Goal: Task Accomplishment & Management: Complete application form

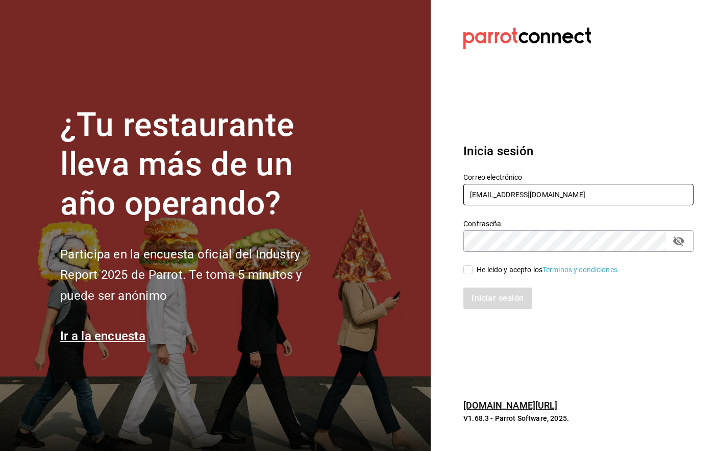
click at [529, 192] on input "mutliser@chilaquilazzos.com" at bounding box center [579, 194] width 230 height 21
type input "[EMAIL_ADDRESS][PERSON_NAME][DOMAIN_NAME]"
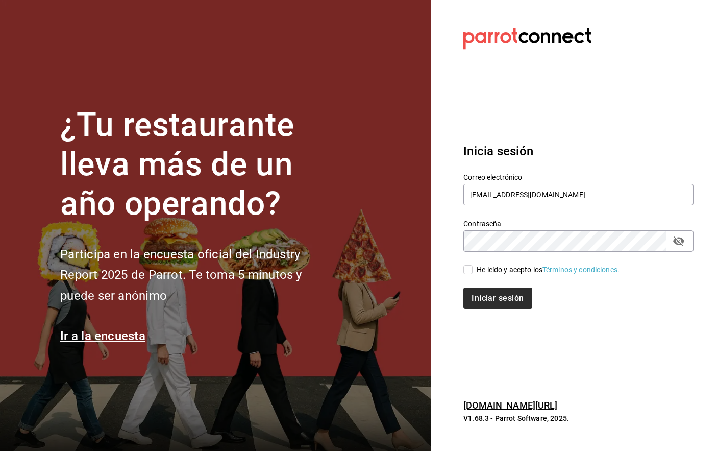
drag, startPoint x: 474, startPoint y: 271, endPoint x: 482, endPoint y: 293, distance: 24.1
click at [474, 271] on span "He leído y acepto los Términos y condiciones." at bounding box center [546, 269] width 147 height 11
click at [473, 271] on input "He leído y acepto los Términos y condiciones." at bounding box center [468, 269] width 9 height 9
checkbox input "true"
click at [483, 294] on button "Iniciar sesión" at bounding box center [498, 297] width 69 height 21
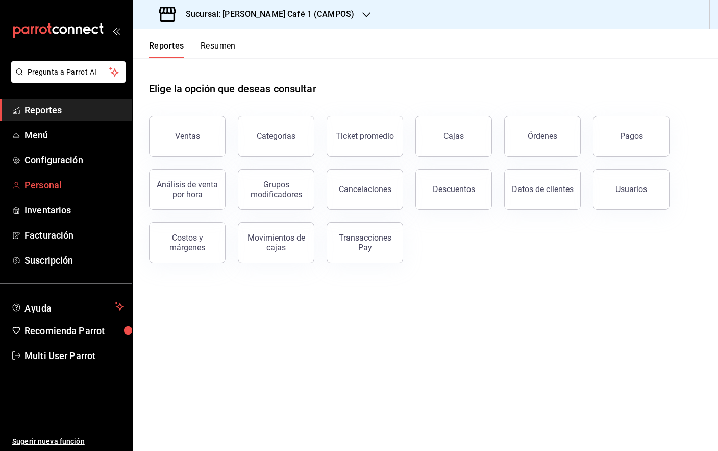
click at [63, 185] on span "Personal" at bounding box center [75, 185] width 100 height 14
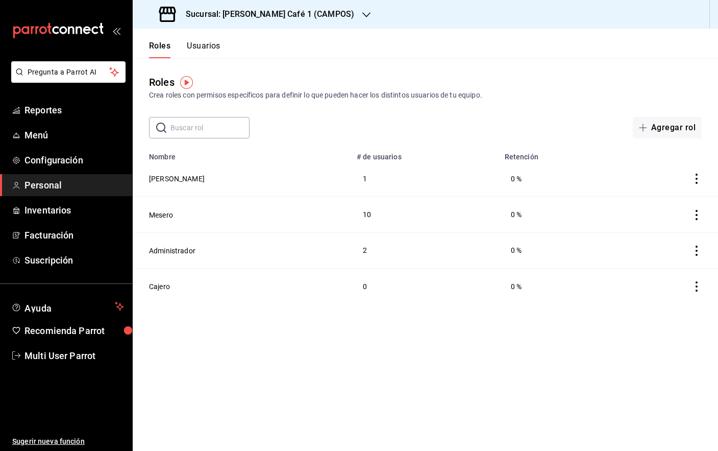
click at [199, 42] on button "Usuarios" at bounding box center [204, 49] width 34 height 17
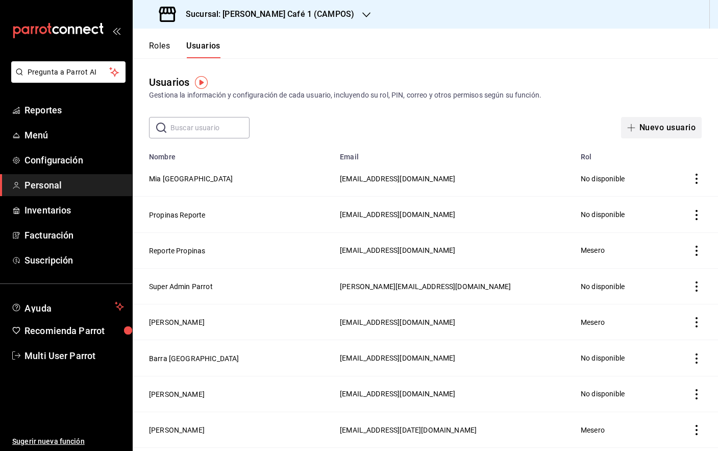
click at [652, 120] on button "Nuevo usuario" at bounding box center [661, 127] width 81 height 21
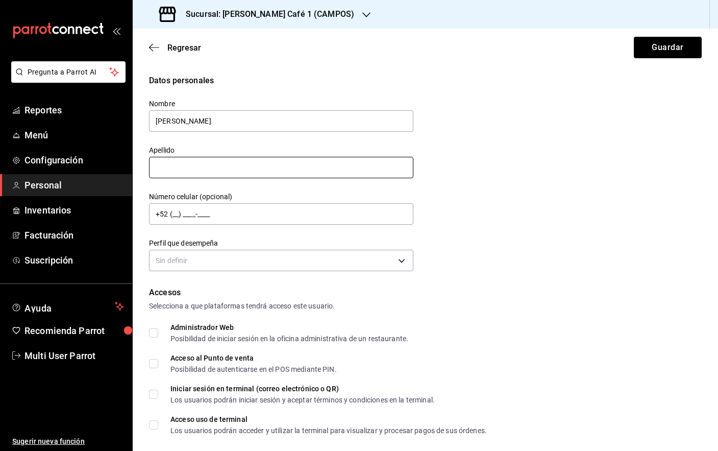
type input "[PERSON_NAME]"
click at [292, 161] on input "text" at bounding box center [281, 167] width 264 height 21
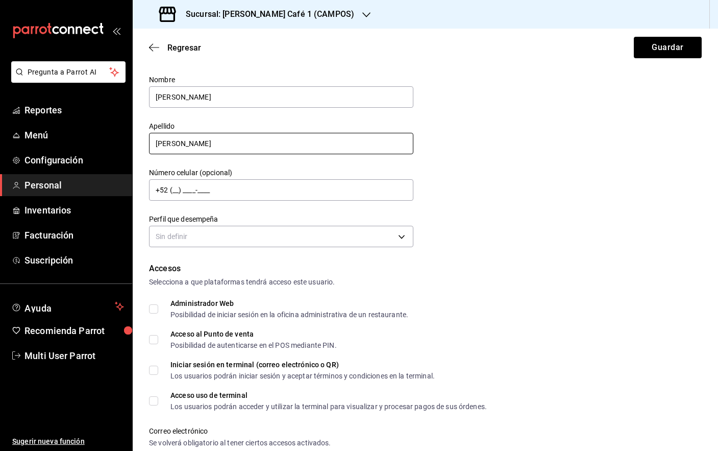
scroll to position [28, 0]
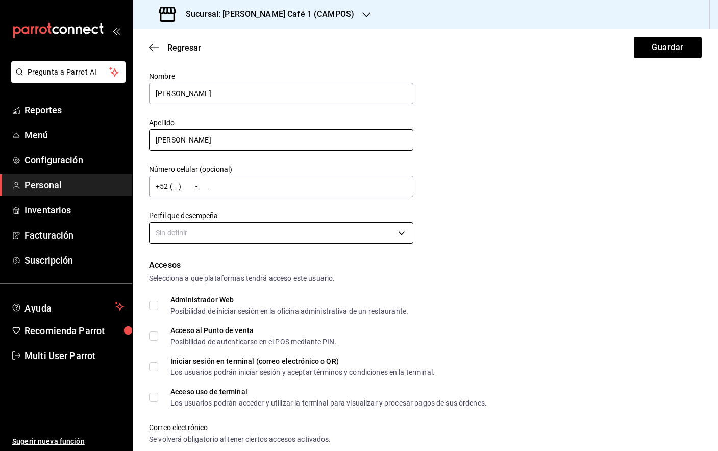
type input "[PERSON_NAME]"
click at [266, 227] on body "Pregunta a Parrot AI Reportes Menú Configuración Personal Inventarios Facturaci…" at bounding box center [359, 225] width 718 height 451
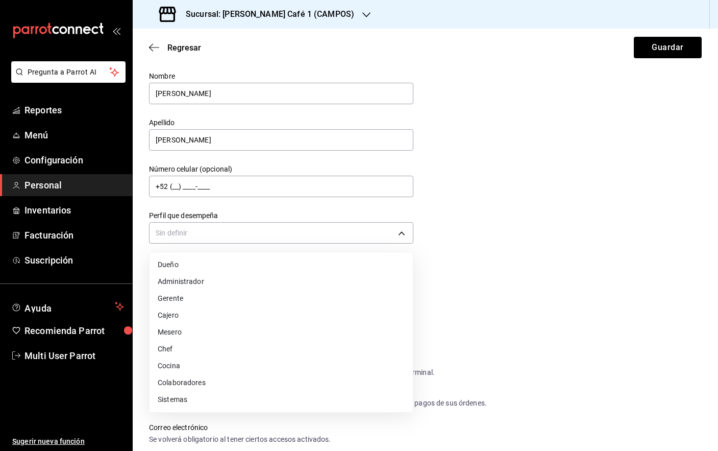
click at [243, 328] on li "Mesero" at bounding box center [281, 332] width 263 height 17
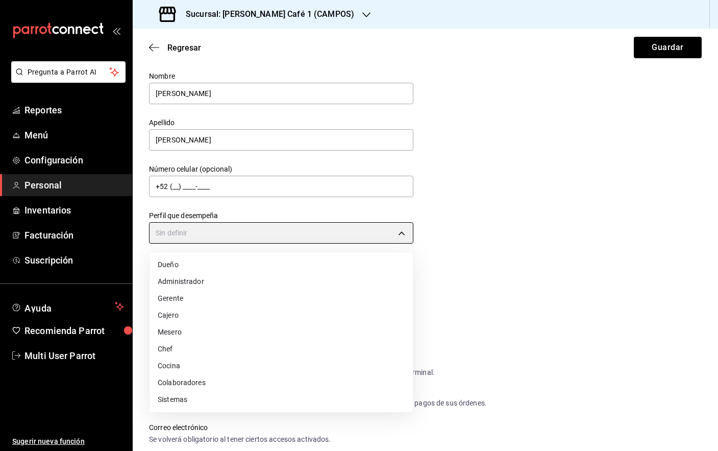
type input "WAITER"
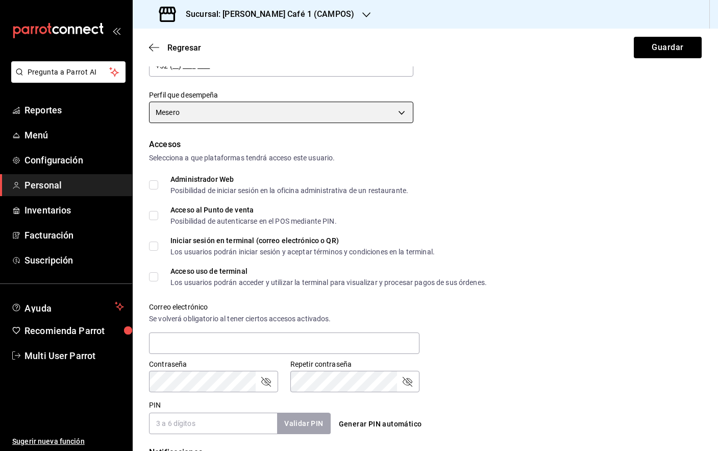
scroll to position [151, 0]
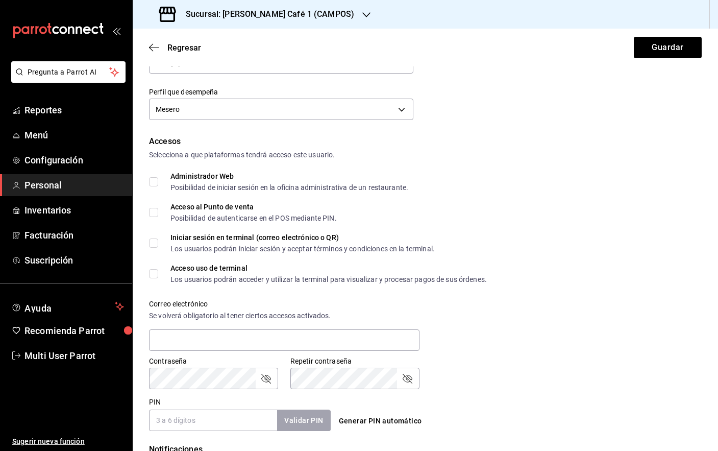
click at [150, 273] on input "Acceso uso de terminal Los usuarios podrán acceder y utilizar la terminal para …" at bounding box center [153, 273] width 9 height 9
checkbox input "true"
click at [155, 209] on input "Acceso al Punto de venta Posibilidad de autenticarse en el POS mediante PIN." at bounding box center [153, 212] width 9 height 9
checkbox input "true"
click at [157, 242] on input "Iniciar sesión en terminal (correo electrónico o QR) Los usuarios podrán inicia…" at bounding box center [153, 242] width 9 height 9
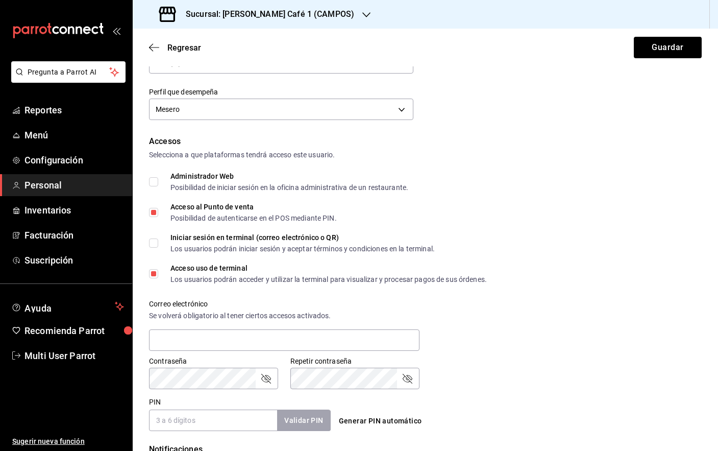
checkbox input "true"
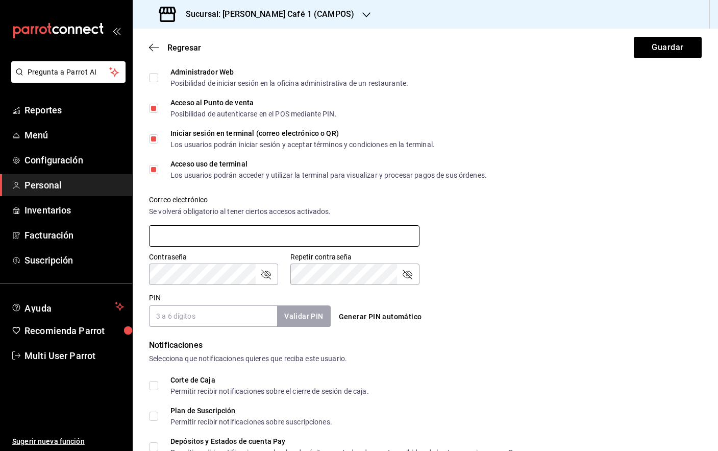
click at [276, 238] on input "text" at bounding box center [284, 235] width 271 height 21
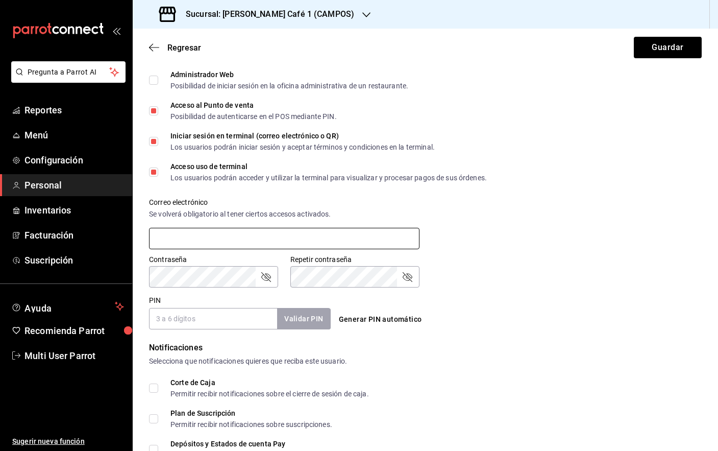
scroll to position [296, 0]
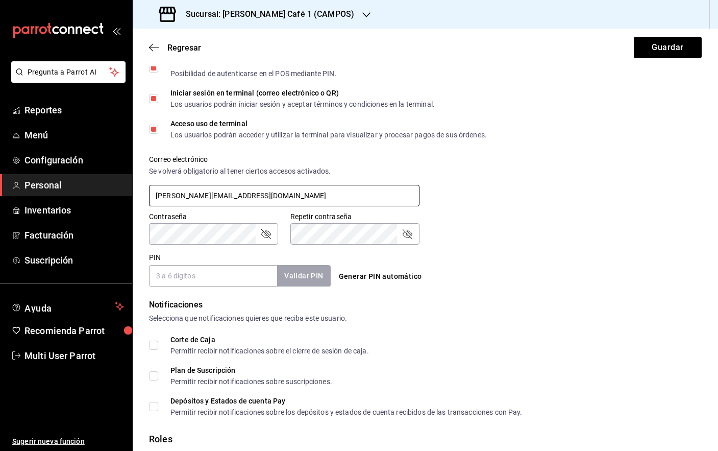
type input "[PERSON_NAME][EMAIL_ADDRESS][DOMAIN_NAME]"
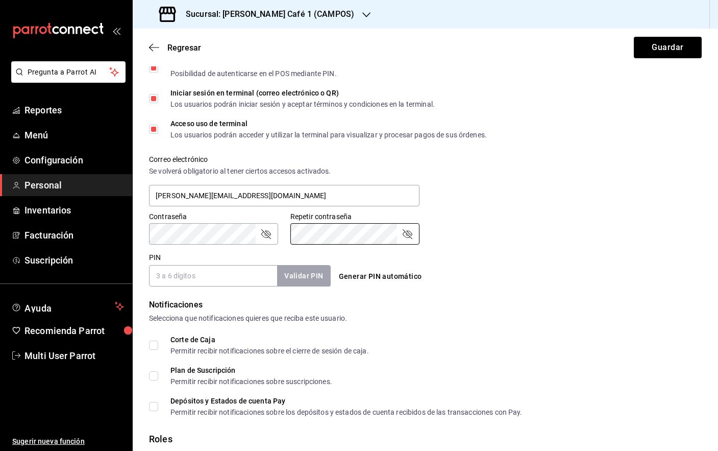
click at [219, 280] on input "PIN" at bounding box center [213, 275] width 128 height 21
type input "0202"
click at [310, 278] on button "Validar PIN" at bounding box center [303, 276] width 54 height 22
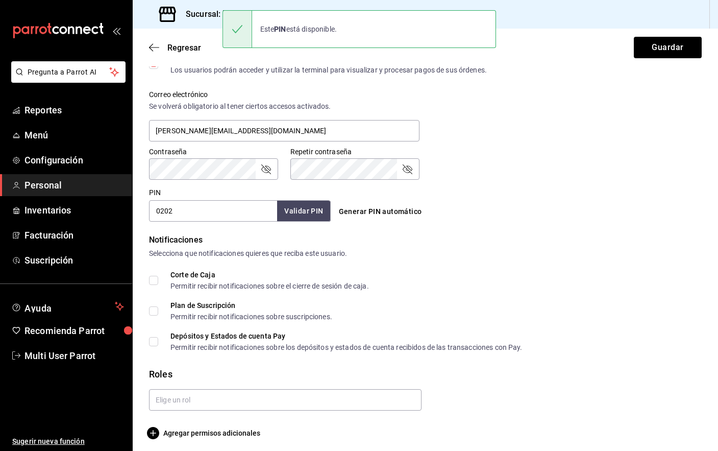
scroll to position [365, 0]
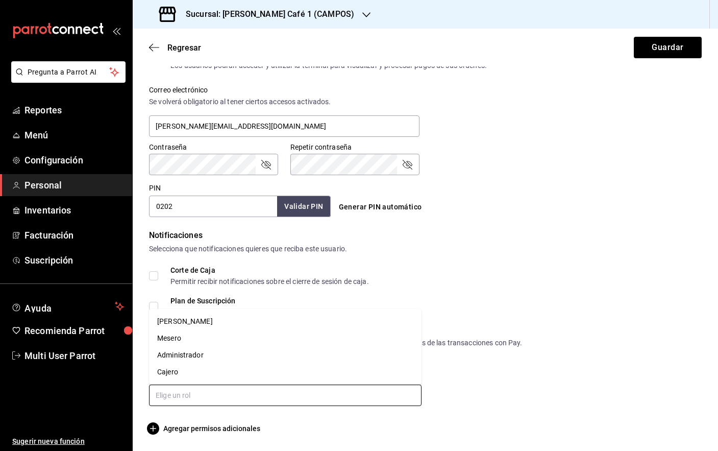
click at [213, 393] on input "text" at bounding box center [285, 394] width 273 height 21
click at [208, 333] on li "Mesero" at bounding box center [285, 338] width 273 height 17
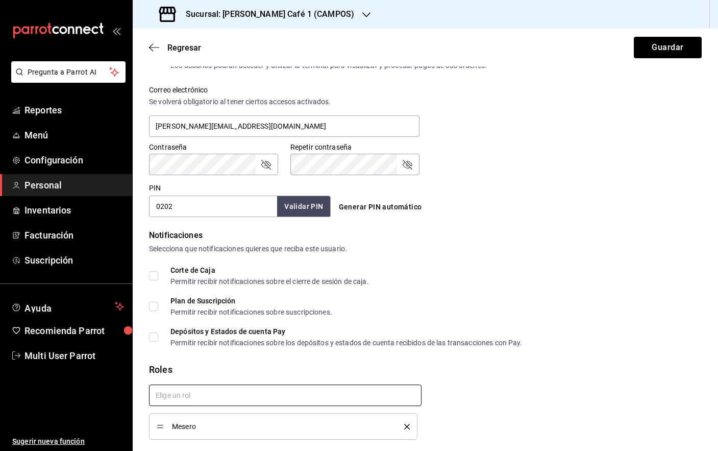
scroll to position [399, 0]
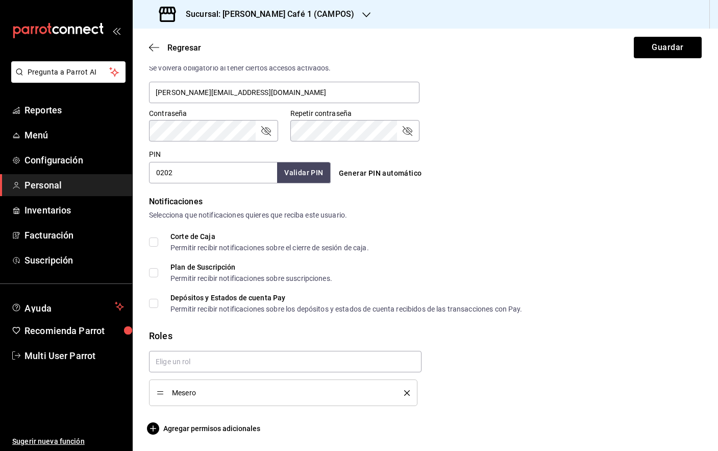
drag, startPoint x: 242, startPoint y: 439, endPoint x: 246, endPoint y: 389, distance: 49.6
click at [242, 439] on main "Regresar Guardar Datos personales Nombre [PERSON_NAME] [PERSON_NAME] Número cel…" at bounding box center [426, 40] width 586 height 821
click at [240, 428] on span "Agregar permisos adicionales" at bounding box center [204, 428] width 111 height 12
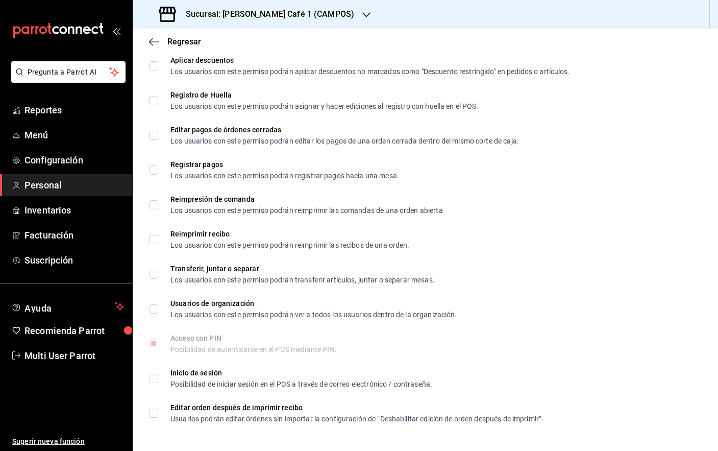
scroll to position [0, 0]
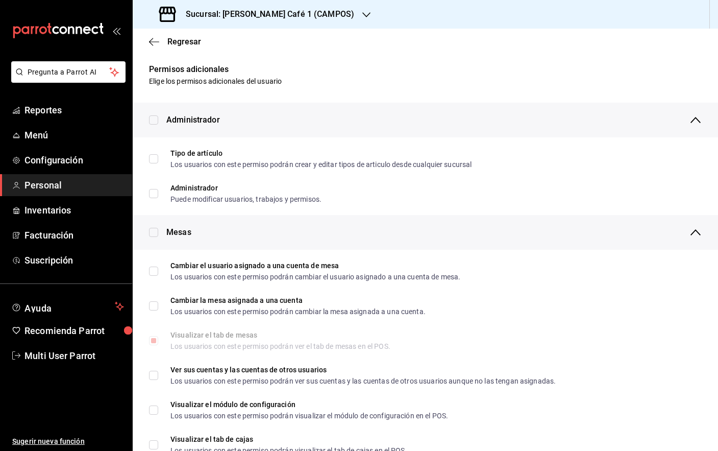
drag, startPoint x: 181, startPoint y: 39, endPoint x: 220, endPoint y: 50, distance: 40.3
click at [181, 39] on span "Regresar" at bounding box center [184, 42] width 34 height 10
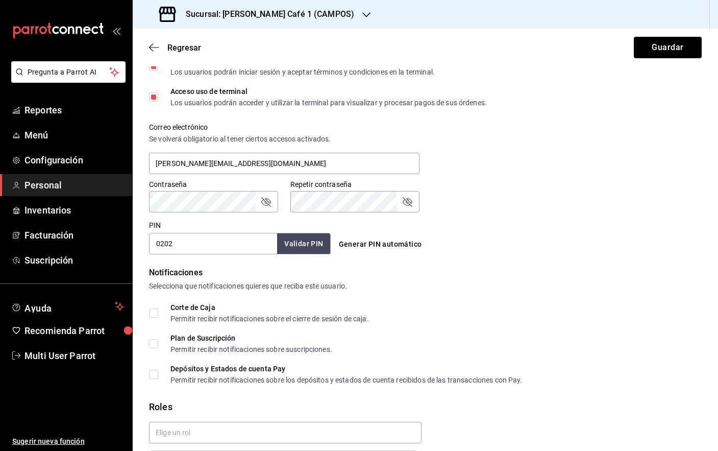
scroll to position [399, 0]
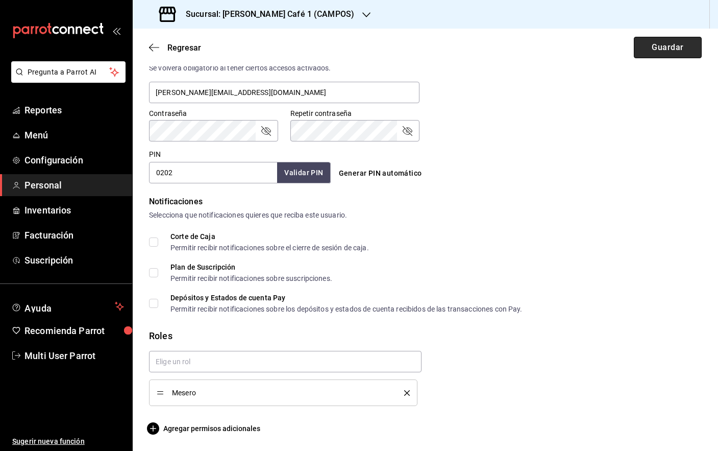
click at [650, 45] on button "Guardar" at bounding box center [668, 47] width 68 height 21
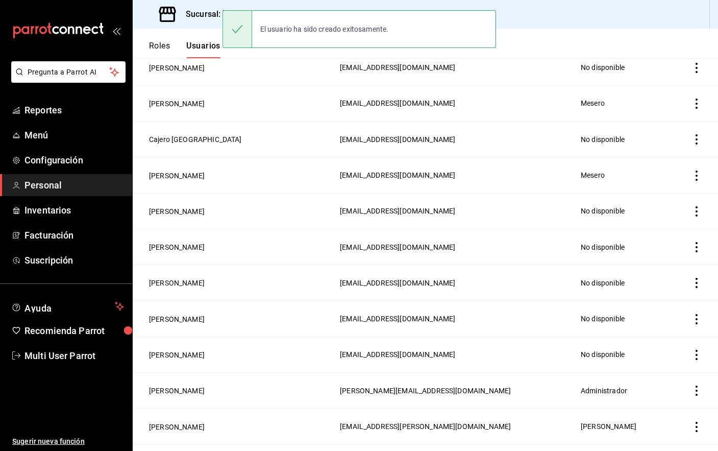
scroll to position [435, 0]
